Goal: Information Seeking & Learning: Learn about a topic

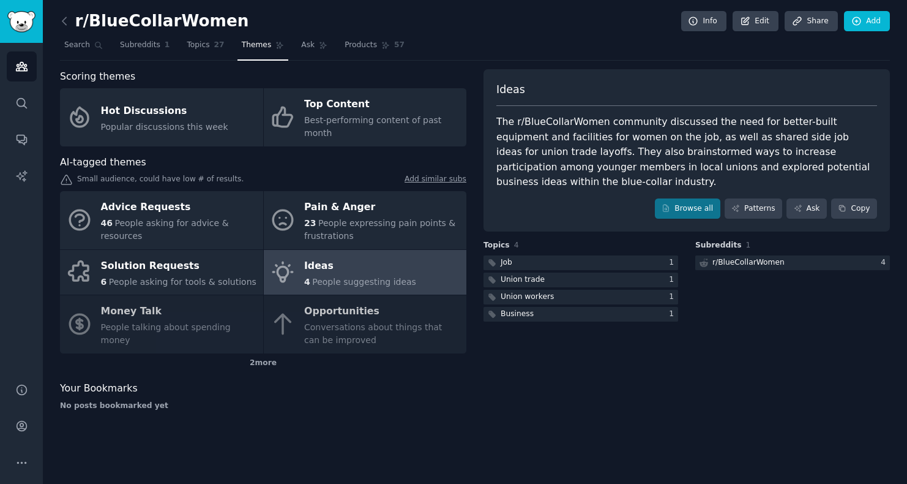
click at [160, 323] on div "Advice Requests 46 People asking for advice & resources Pain & Anger 23 People …" at bounding box center [263, 272] width 407 height 162
click at [261, 358] on div "2 more" at bounding box center [263, 363] width 407 height 20
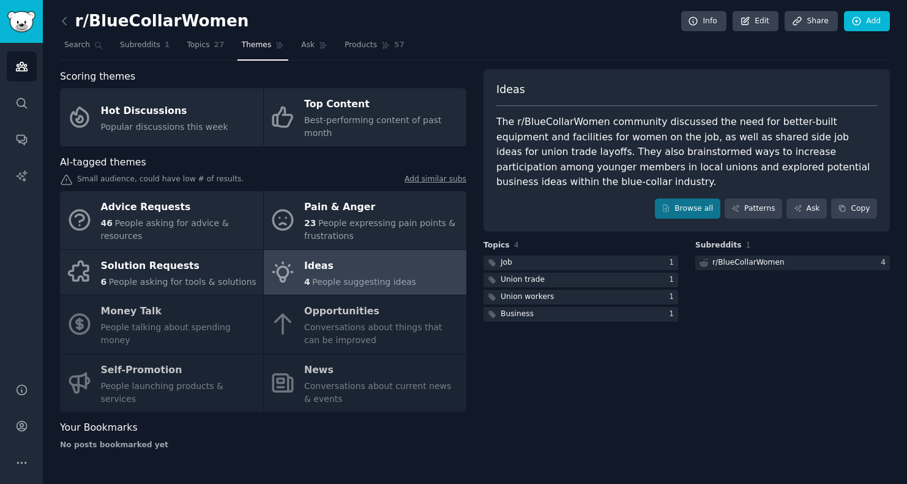
click at [188, 313] on div "Advice Requests 46 People asking for advice & resources Pain & Anger 23 People …" at bounding box center [263, 301] width 407 height 220
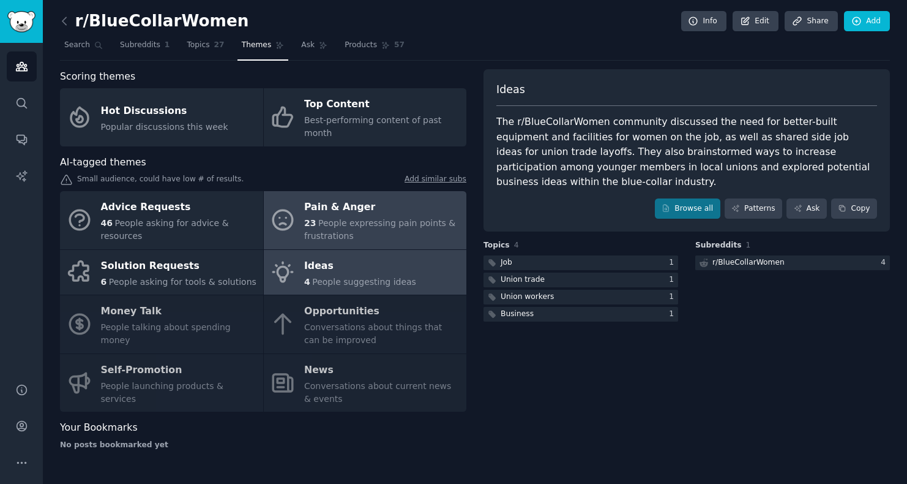
click at [348, 198] on div "Pain & Anger" at bounding box center [382, 208] width 156 height 20
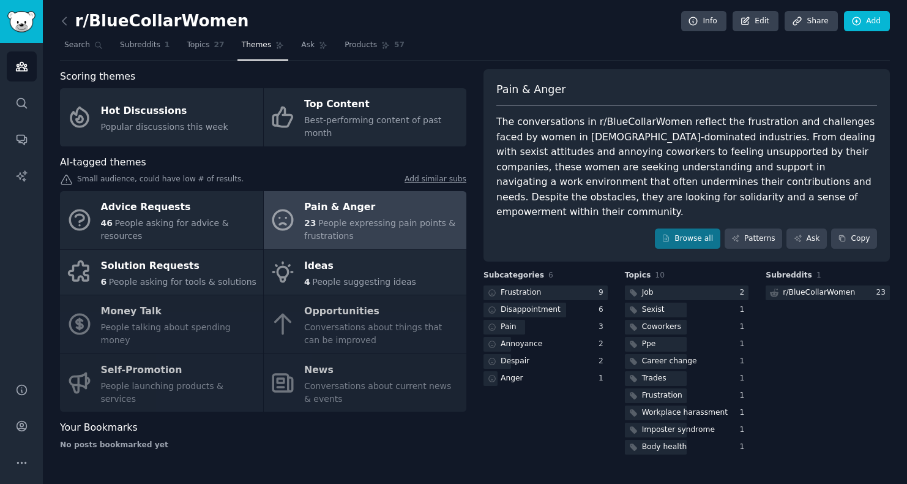
drag, startPoint x: 235, startPoint y: 19, endPoint x: 225, endPoint y: 21, distance: 10.1
click at [225, 22] on div "r/BlueCollarWomen Info Edit Share Add" at bounding box center [475, 23] width 830 height 25
click at [225, 21] on div "r/BlueCollarWomen Info Edit Share Add" at bounding box center [475, 23] width 830 height 25
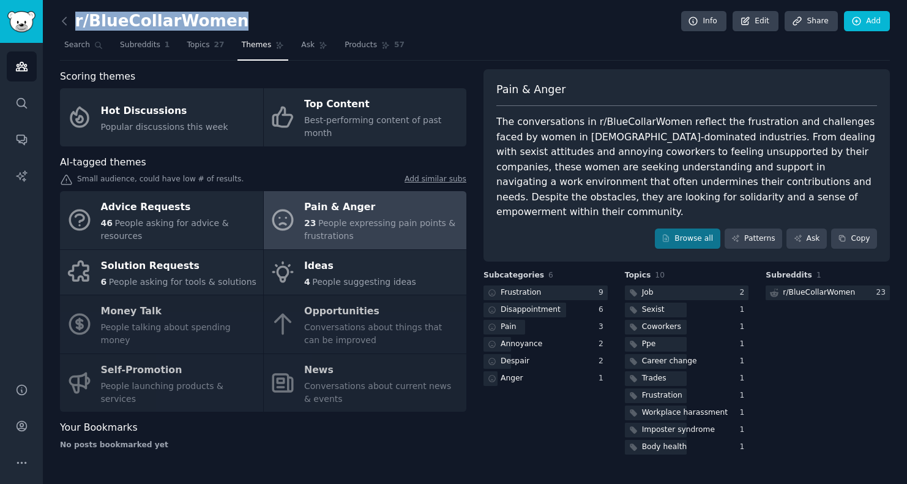
click at [225, 21] on div "r/BlueCollarWomen Info Edit Share Add" at bounding box center [475, 23] width 830 height 25
copy h2 "r/BlueCollarWomen"
